Goal: Transaction & Acquisition: Download file/media

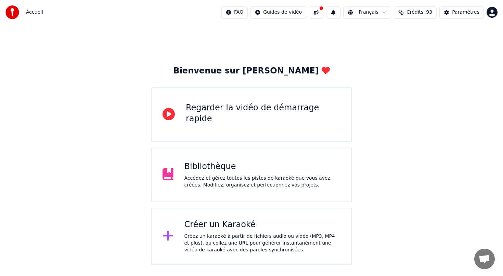
click at [233, 175] on div "Accédez et gérez toutes les pistes de karaoké que vous avez créées. Modifiez, o…" at bounding box center [262, 182] width 156 height 14
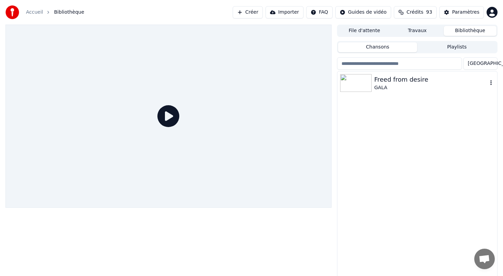
click at [390, 83] on div "Freed from desire" at bounding box center [430, 80] width 113 height 10
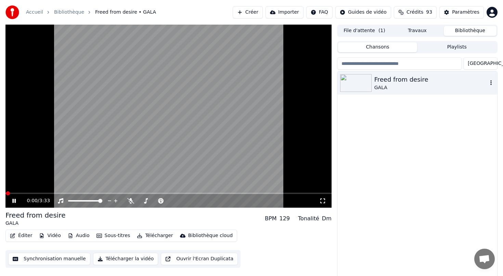
click at [489, 82] on icon "button" at bounding box center [490, 82] width 7 height 5
click at [12, 201] on icon at bounding box center [19, 200] width 16 height 5
click at [151, 238] on button "Télécharger" at bounding box center [154, 236] width 41 height 10
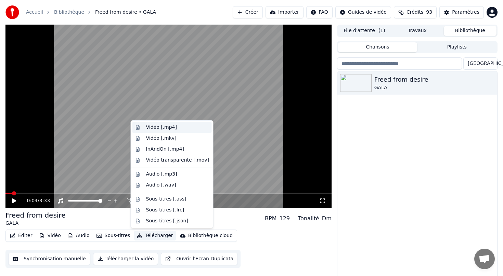
click at [157, 129] on div "Vidéo [.mp4]" at bounding box center [161, 127] width 31 height 7
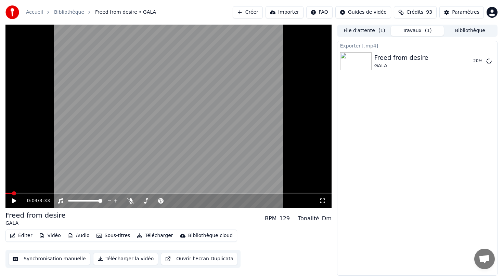
click at [364, 28] on button "File d'attente ( 1 )" at bounding box center [364, 31] width 53 height 10
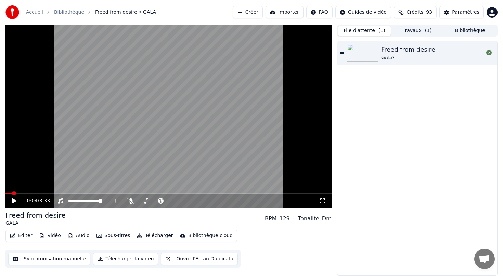
click at [119, 260] on button "Télécharger la vidéo" at bounding box center [125, 259] width 65 height 12
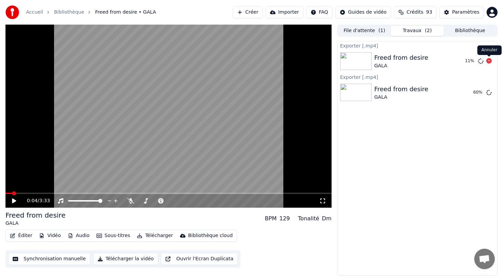
click at [491, 61] on icon at bounding box center [488, 60] width 5 height 5
click at [489, 62] on icon at bounding box center [488, 60] width 5 height 5
click at [464, 94] on button "Afficher" at bounding box center [468, 93] width 30 height 12
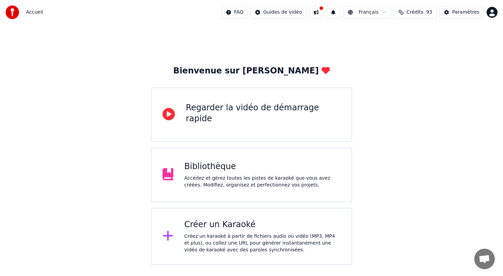
click at [260, 171] on div "Bibliothèque" at bounding box center [262, 166] width 156 height 11
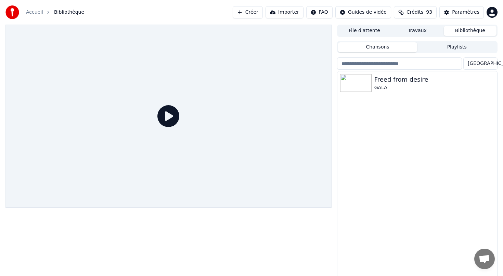
click at [208, 175] on div at bounding box center [168, 116] width 326 height 183
click at [408, 29] on button "Travaux" at bounding box center [416, 31] width 53 height 10
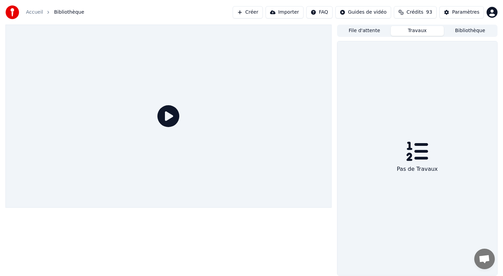
click at [366, 30] on button "File d'attente" at bounding box center [364, 31] width 53 height 10
